Goal: Task Accomplishment & Management: Manage account settings

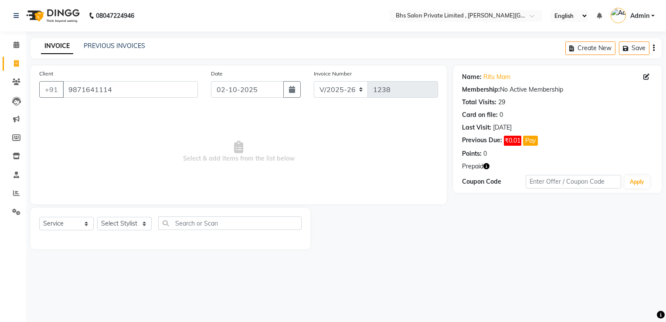
select select "4224"
select select "service"
drag, startPoint x: 16, startPoint y: 44, endPoint x: 218, endPoint y: 25, distance: 203.1
click at [16, 44] on icon at bounding box center [17, 44] width 6 height 7
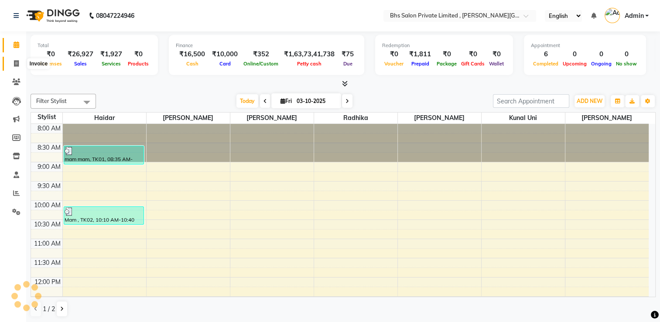
click at [13, 64] on span at bounding box center [16, 64] width 15 height 10
select select "service"
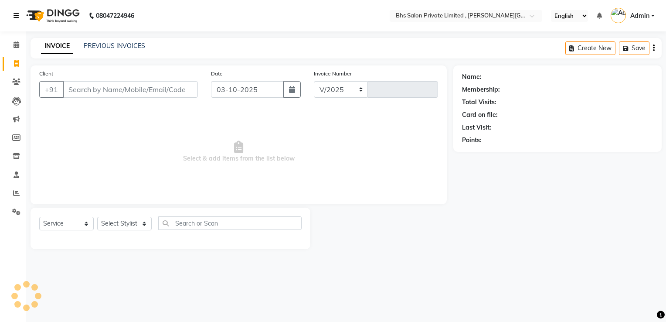
select select "4224"
type input "1250"
click at [16, 14] on icon at bounding box center [16, 16] width 5 height 6
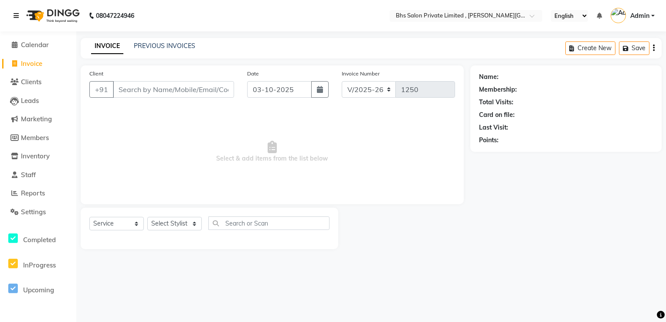
click at [16, 14] on icon at bounding box center [16, 16] width 5 height 6
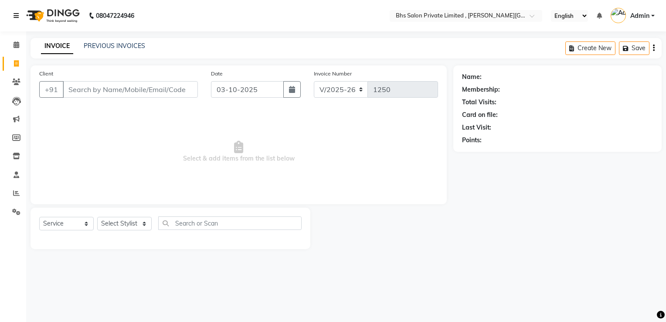
click at [16, 14] on icon at bounding box center [16, 16] width 5 height 6
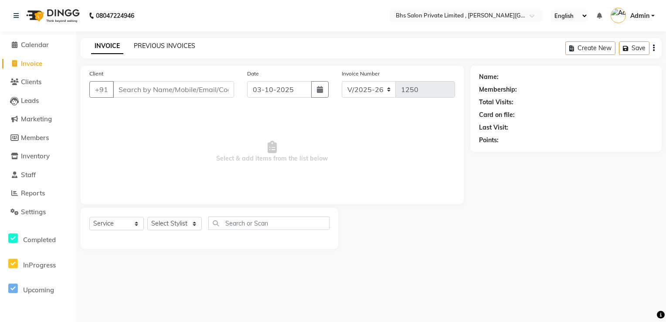
click at [179, 46] on link "PREVIOUS INVOICES" at bounding box center [164, 46] width 61 height 8
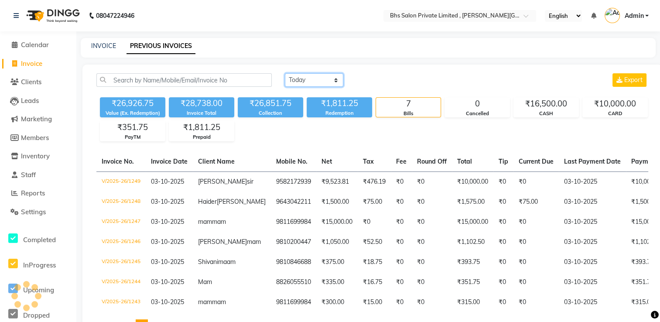
click at [323, 82] on select "Today Yesterday Custom Range" at bounding box center [314, 80] width 58 height 14
select select "yesterday"
click at [285, 73] on select "Today Yesterday Custom Range" at bounding box center [314, 80] width 58 height 14
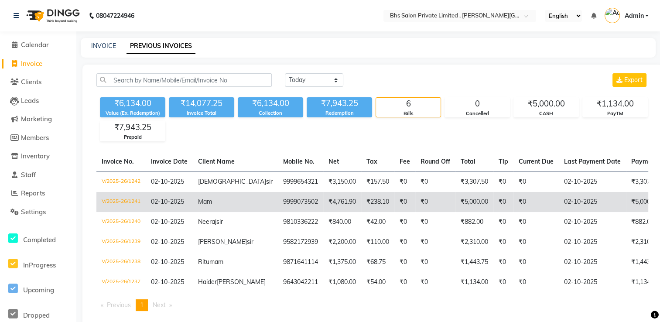
click at [558, 207] on td "02-10-2025" at bounding box center [591, 202] width 67 height 20
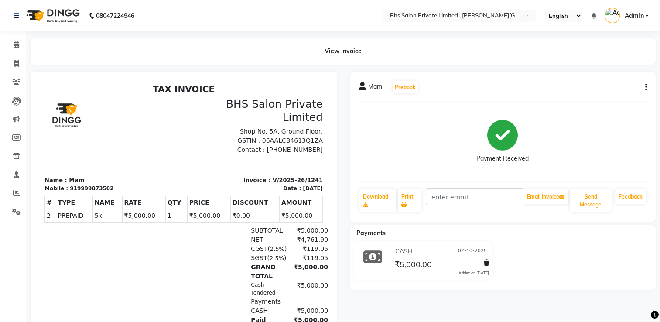
click at [645, 88] on icon "button" at bounding box center [646, 87] width 2 height 0
click at [612, 95] on div "Edit Invoice" at bounding box center [611, 93] width 44 height 11
select select "service"
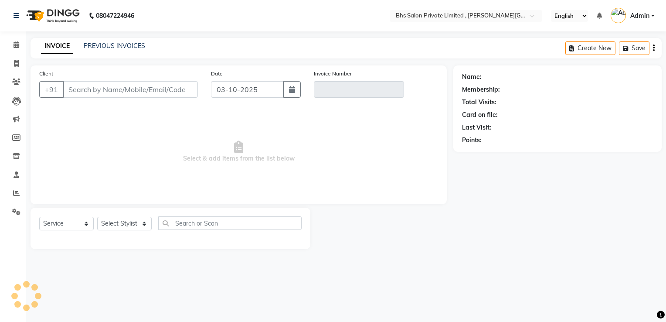
type input "9999073502"
type input "V/2025-26/1241"
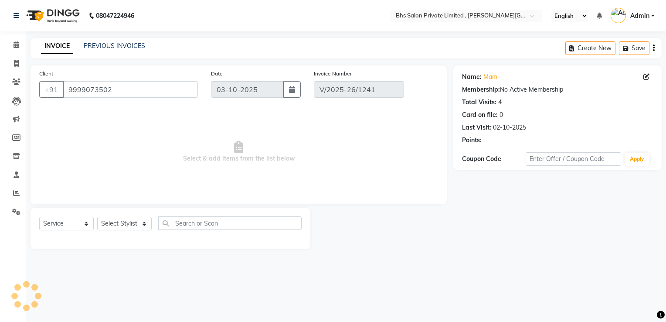
type input "02-10-2025"
select select "select"
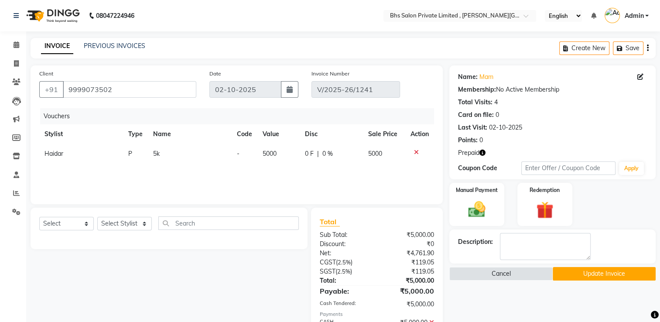
click at [415, 152] on icon at bounding box center [416, 152] width 5 height 6
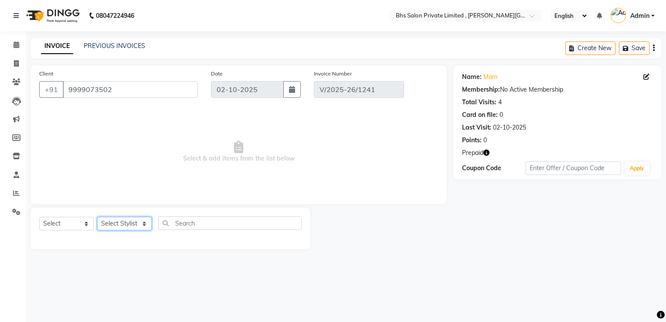
click at [124, 227] on select "Select Stylist [PERSON_NAME] uni [PERSON_NAME] [PERSON_NAME] [PERSON_NAME]" at bounding box center [124, 224] width 54 height 14
select select "22036"
click at [97, 217] on select "Select Stylist [PERSON_NAME] uni [PERSON_NAME] [PERSON_NAME] [PERSON_NAME]" at bounding box center [124, 224] width 54 height 14
click at [65, 228] on select "Select Service Product Membership Package Voucher Prepaid Gift Card" at bounding box center [66, 224] width 54 height 14
select select "service"
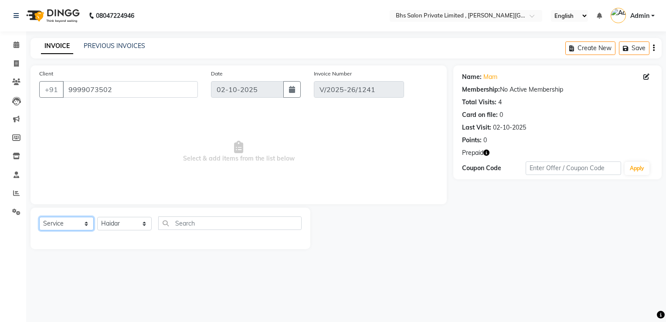
click at [39, 217] on select "Select Service Product Membership Package Voucher Prepaid Gift Card" at bounding box center [66, 224] width 54 height 14
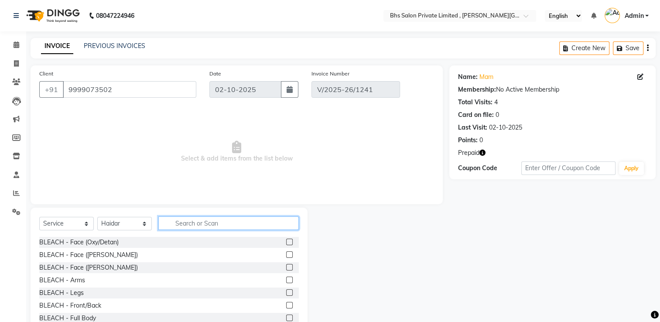
click at [191, 221] on input "text" at bounding box center [228, 223] width 140 height 14
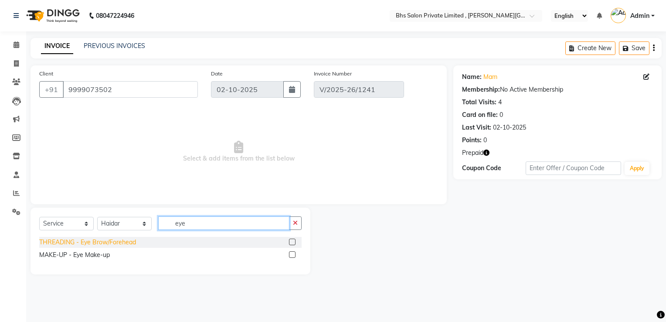
type input "eye"
click at [99, 245] on div "THREADING - Eye Brow/Forehead" at bounding box center [87, 242] width 97 height 9
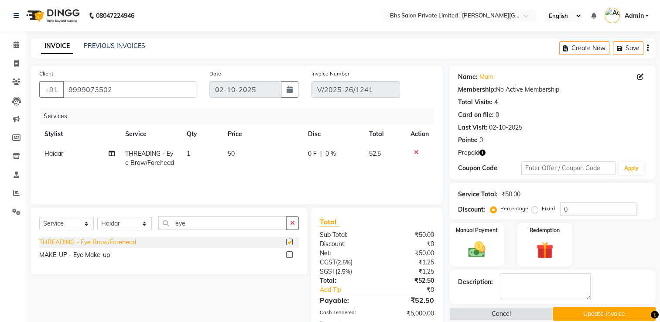
checkbox input "false"
click at [591, 317] on button "Update Invoice" at bounding box center [603, 314] width 103 height 14
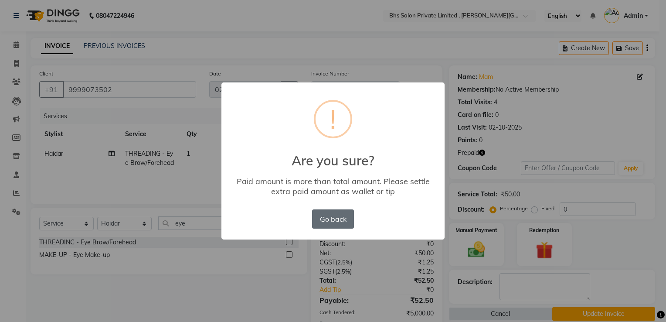
click at [336, 214] on button "Go back" at bounding box center [333, 218] width 42 height 19
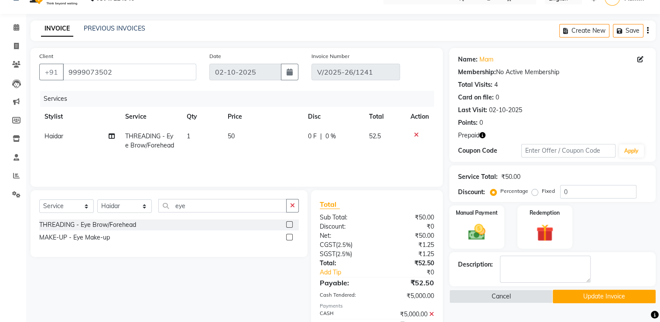
scroll to position [35, 0]
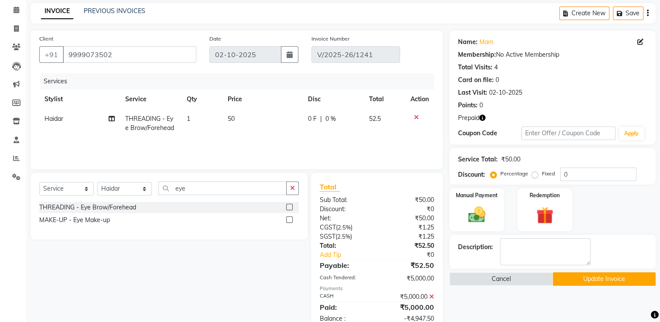
click at [432, 296] on icon at bounding box center [431, 296] width 5 height 6
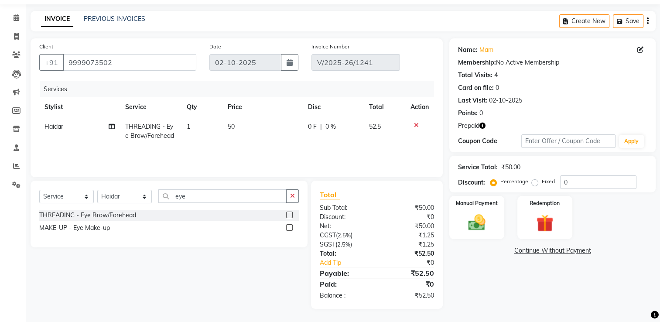
scroll to position [27, 0]
click at [470, 220] on img at bounding box center [476, 222] width 29 height 20
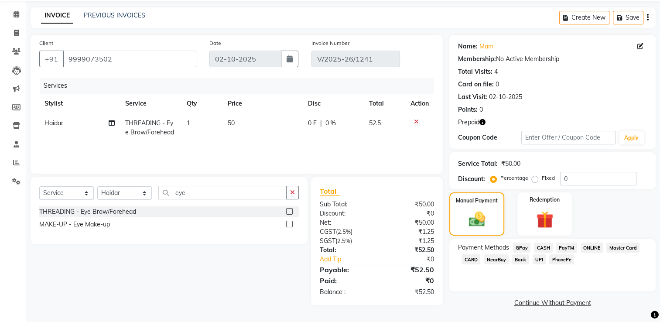
click at [542, 248] on span "CASH" at bounding box center [543, 247] width 19 height 10
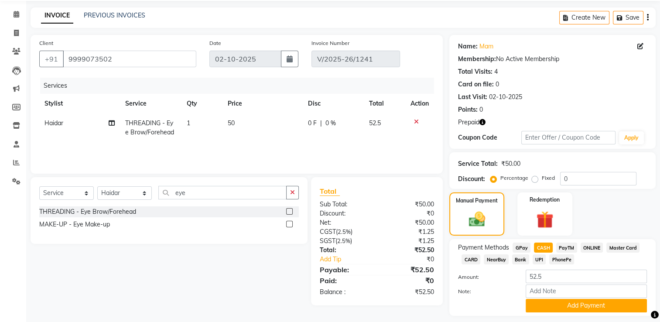
scroll to position [35, 0]
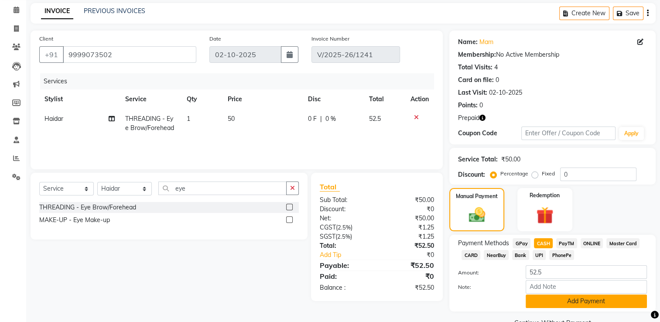
click at [550, 306] on button "Add Payment" at bounding box center [585, 301] width 121 height 14
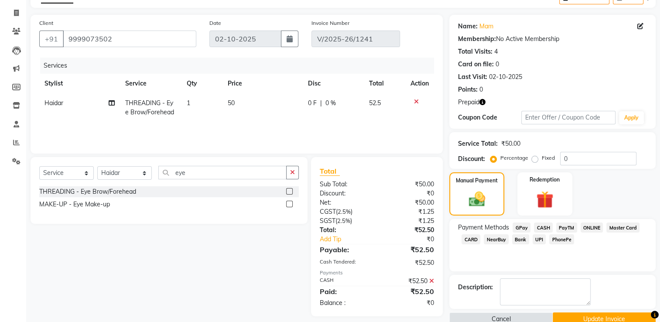
scroll to position [52, 0]
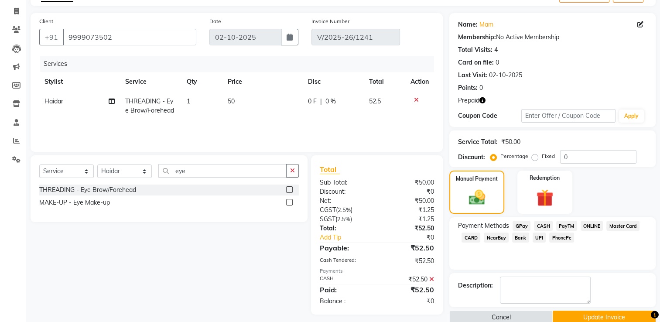
click at [621, 314] on button "Update Invoice" at bounding box center [603, 317] width 103 height 14
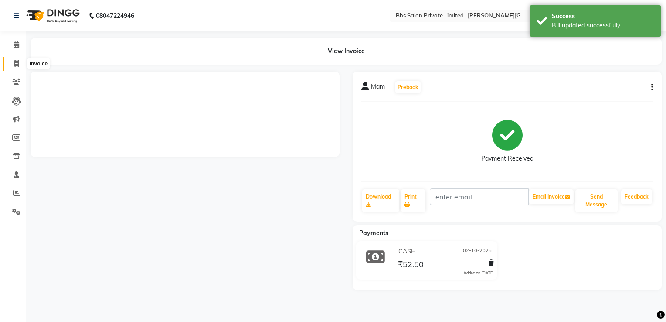
click at [16, 59] on span at bounding box center [16, 64] width 15 height 10
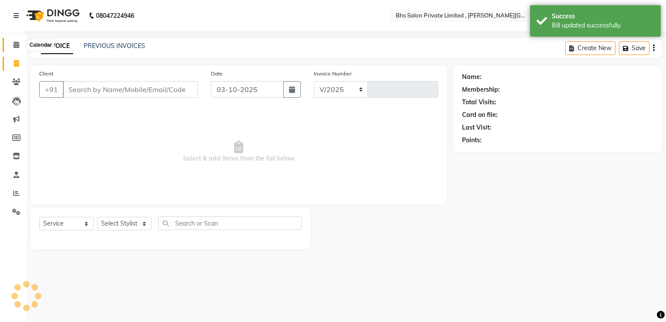
click at [18, 44] on icon at bounding box center [17, 44] width 6 height 7
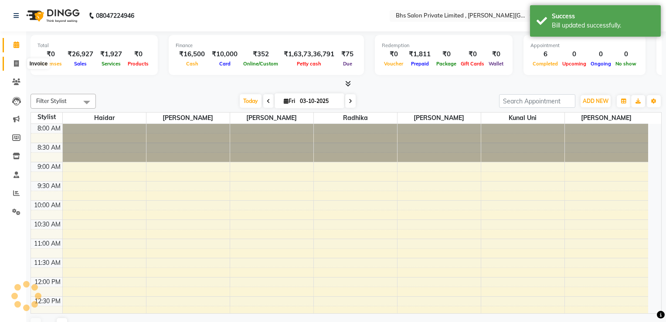
click at [18, 63] on icon at bounding box center [16, 63] width 5 height 7
select select "service"
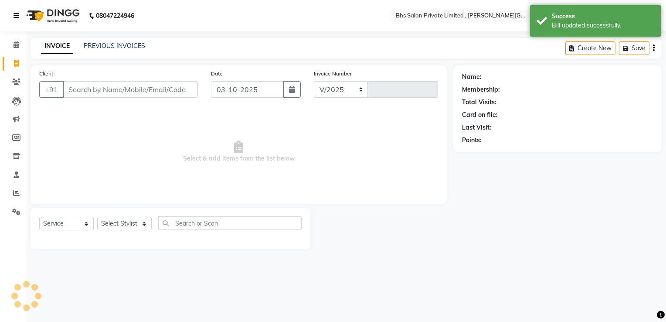
select select "4224"
type input "1250"
click at [16, 15] on icon at bounding box center [16, 16] width 5 height 6
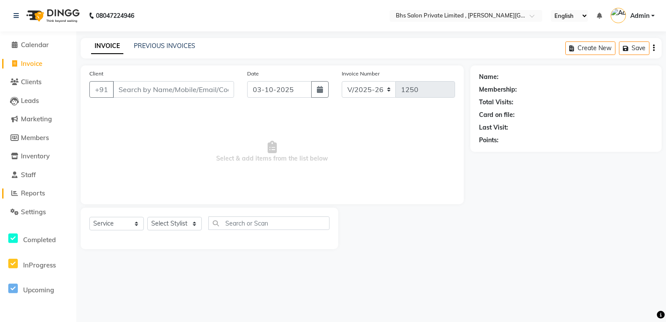
drag, startPoint x: 33, startPoint y: 194, endPoint x: 27, endPoint y: 196, distance: 6.8
click at [27, 196] on span "Reports" at bounding box center [33, 193] width 24 height 8
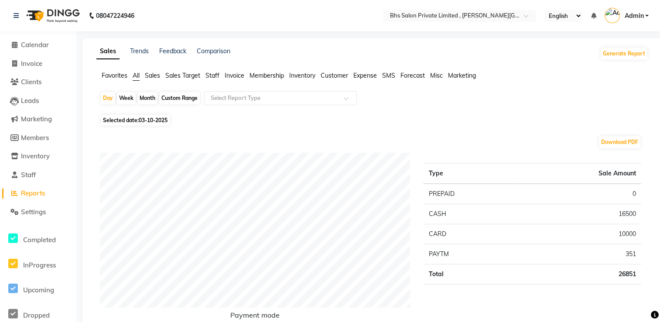
click at [147, 97] on div "Month" at bounding box center [147, 98] width 20 height 12
select select "10"
select select "2025"
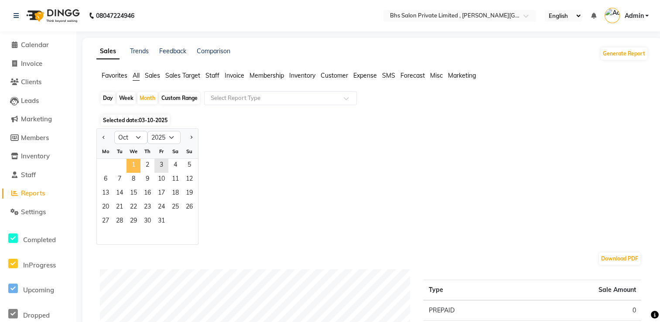
click at [134, 165] on span "1" at bounding box center [133, 166] width 14 height 14
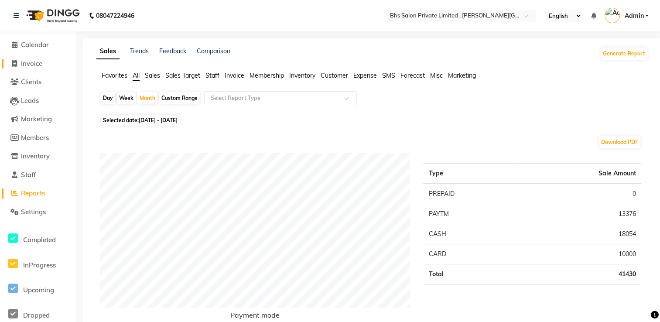
click at [37, 64] on span "Invoice" at bounding box center [31, 63] width 21 height 8
select select "service"
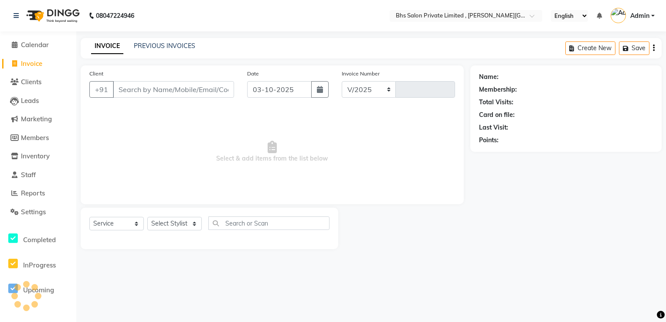
select select "4224"
type input "1250"
click at [128, 96] on input "Client" at bounding box center [173, 89] width 121 height 17
